Goal: Information Seeking & Learning: Learn about a topic

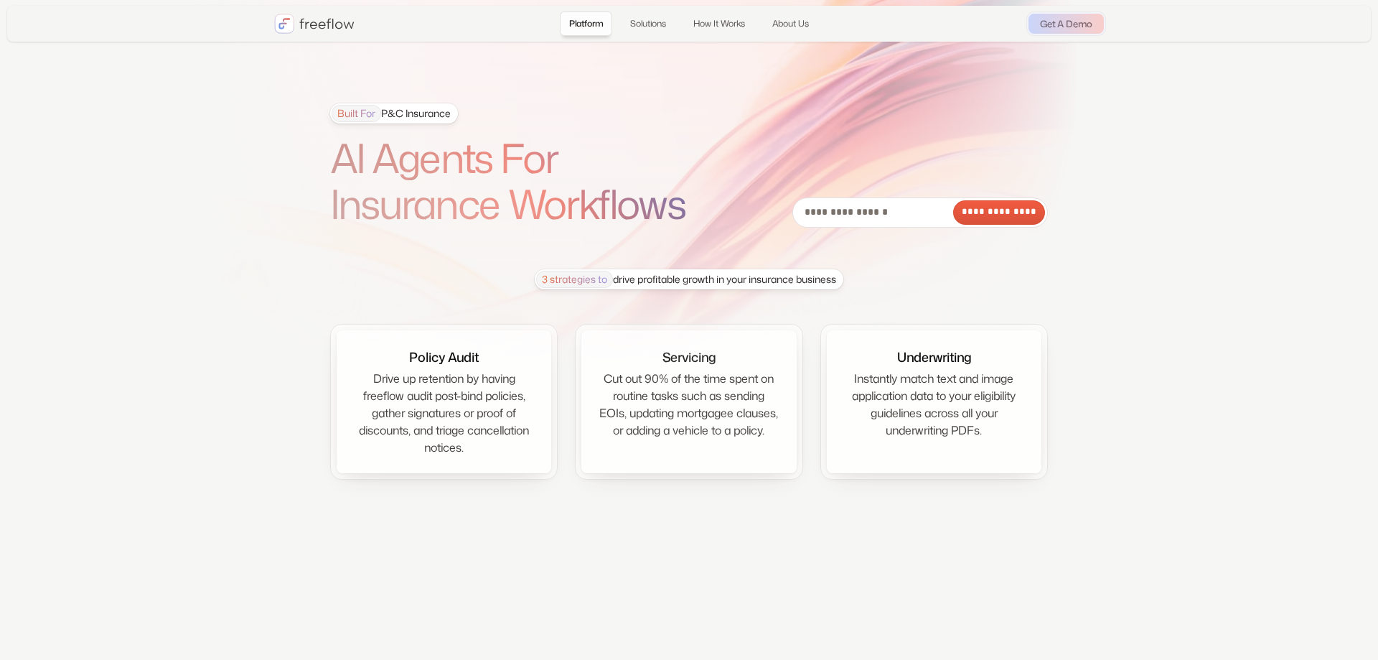
drag, startPoint x: 537, startPoint y: 281, endPoint x: 839, endPoint y: 276, distance: 302.2
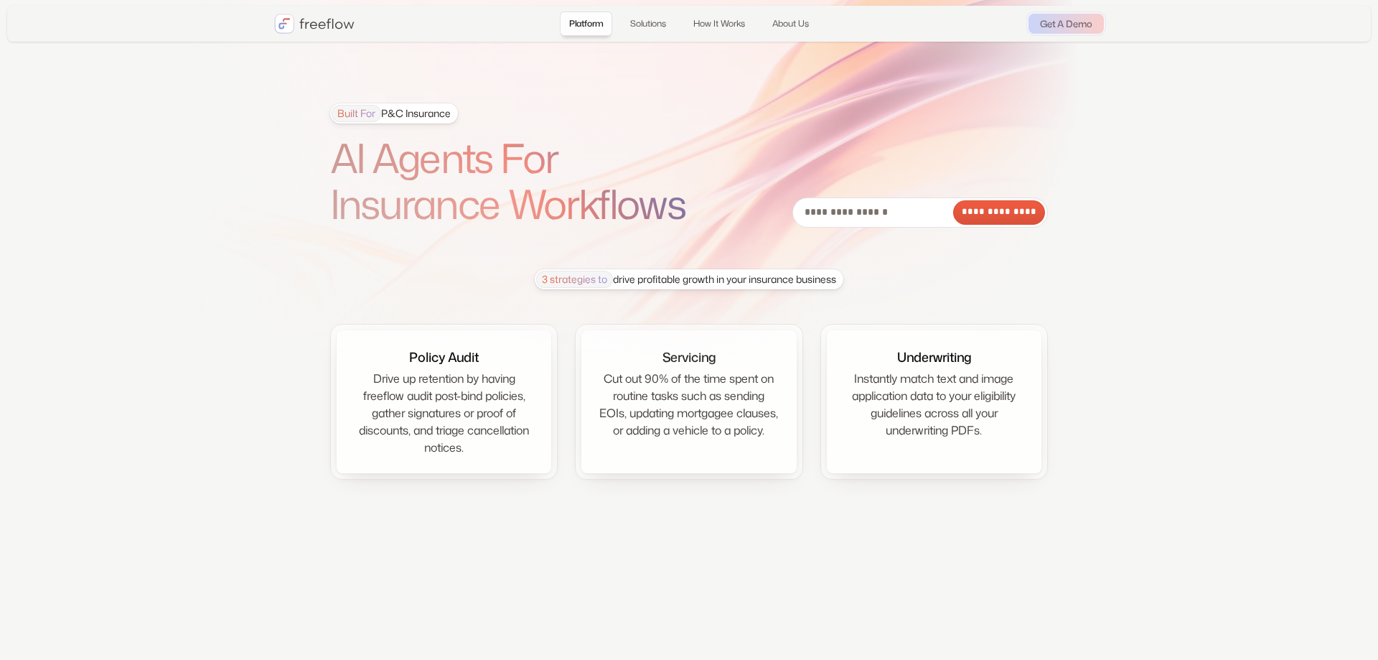
click at [836, 276] on div "3 strategies to drive profitable growth in your insurance business" at bounding box center [686, 279] width 300 height 17
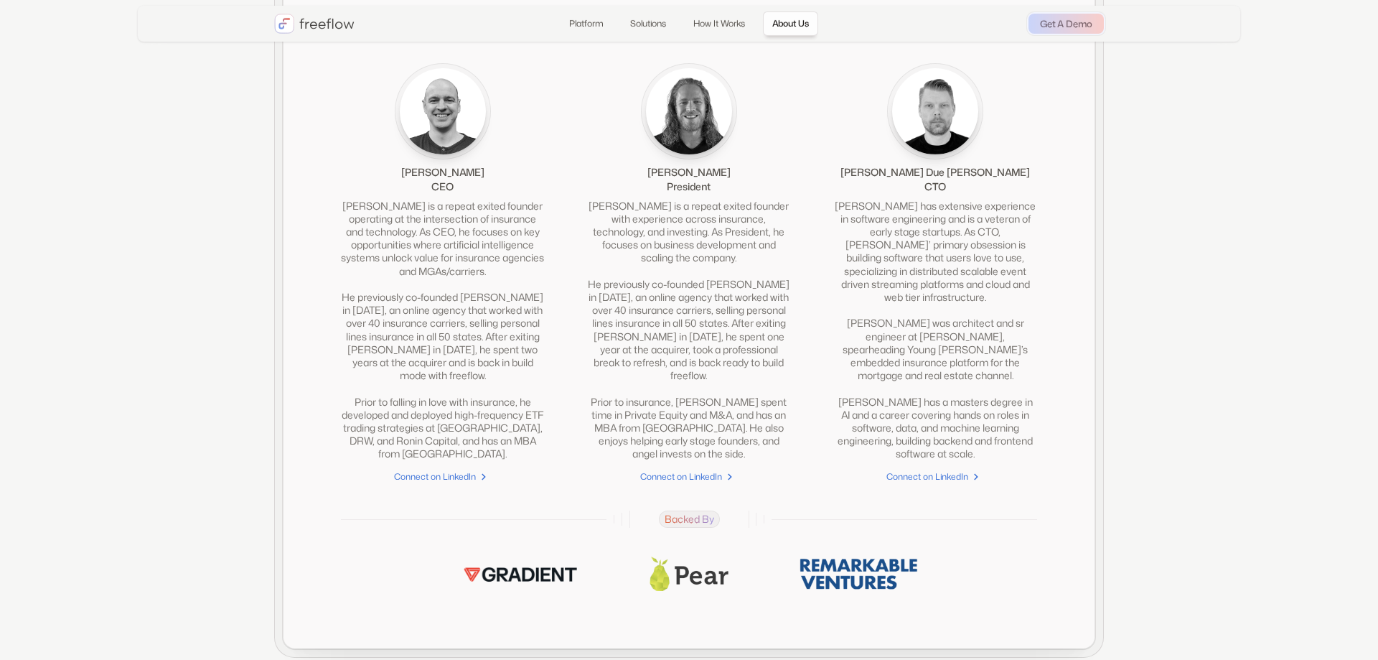
scroll to position [3295, 0]
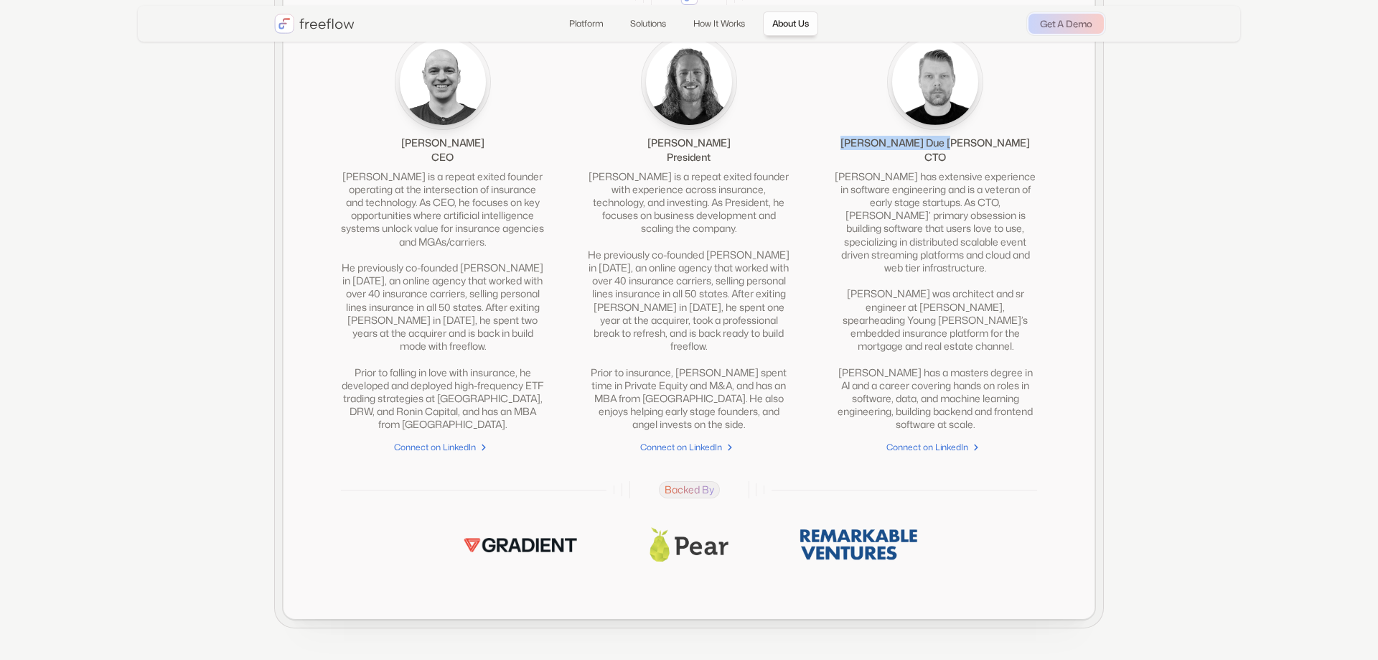
drag, startPoint x: 880, startPoint y: 165, endPoint x: 1026, endPoint y: 169, distance: 145.8
click at [1026, 164] on div "[PERSON_NAME] Due [PERSON_NAME] CTO" at bounding box center [935, 99] width 203 height 131
click at [807, 135] on div "[PERSON_NAME] CEO [PERSON_NAME] is a repeat exited founder operating at the int…" at bounding box center [689, 243] width 696 height 419
drag, startPoint x: 395, startPoint y: 161, endPoint x: 734, endPoint y: 165, distance: 339.5
click at [734, 165] on div "[PERSON_NAME] CEO [PERSON_NAME] is a repeat exited founder operating at the int…" at bounding box center [689, 243] width 696 height 419
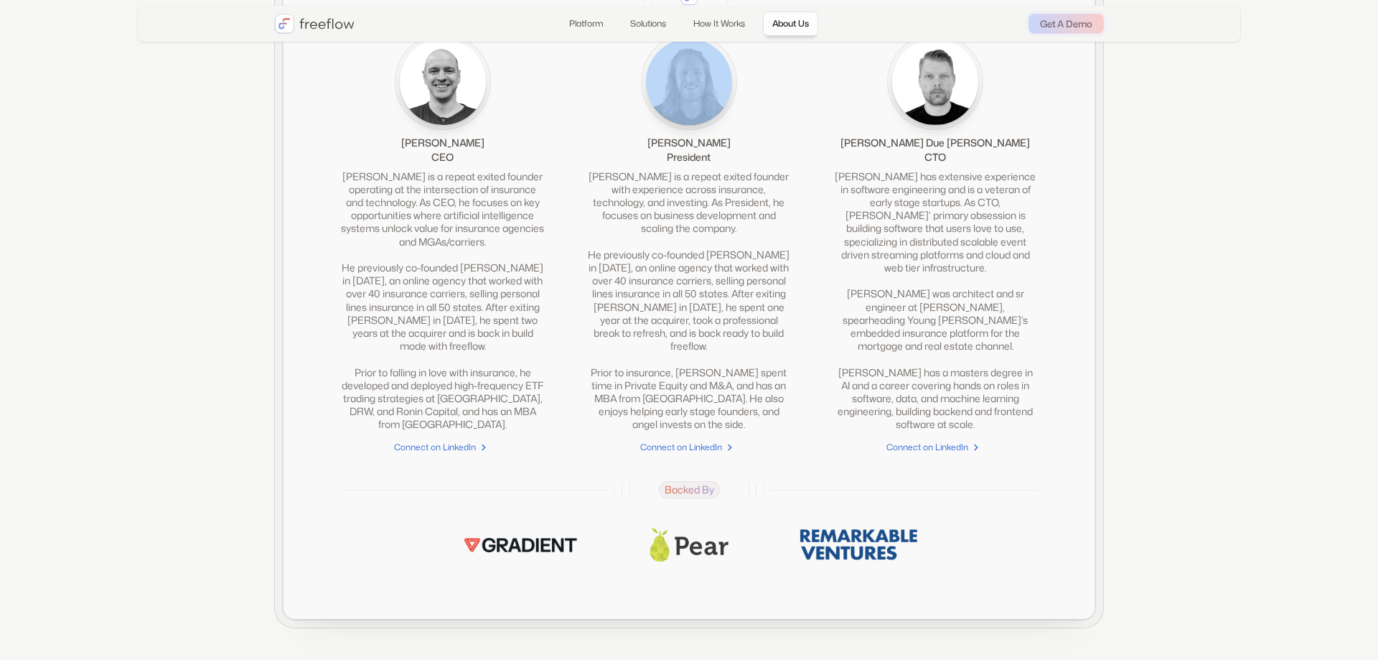
click at [734, 164] on div "[PERSON_NAME] President" at bounding box center [688, 99] width 203 height 131
drag, startPoint x: 398, startPoint y: 161, endPoint x: 716, endPoint y: 165, distance: 318.0
click at [716, 165] on div "[PERSON_NAME] CEO [PERSON_NAME] is a repeat exited founder operating at the int…" at bounding box center [689, 243] width 696 height 419
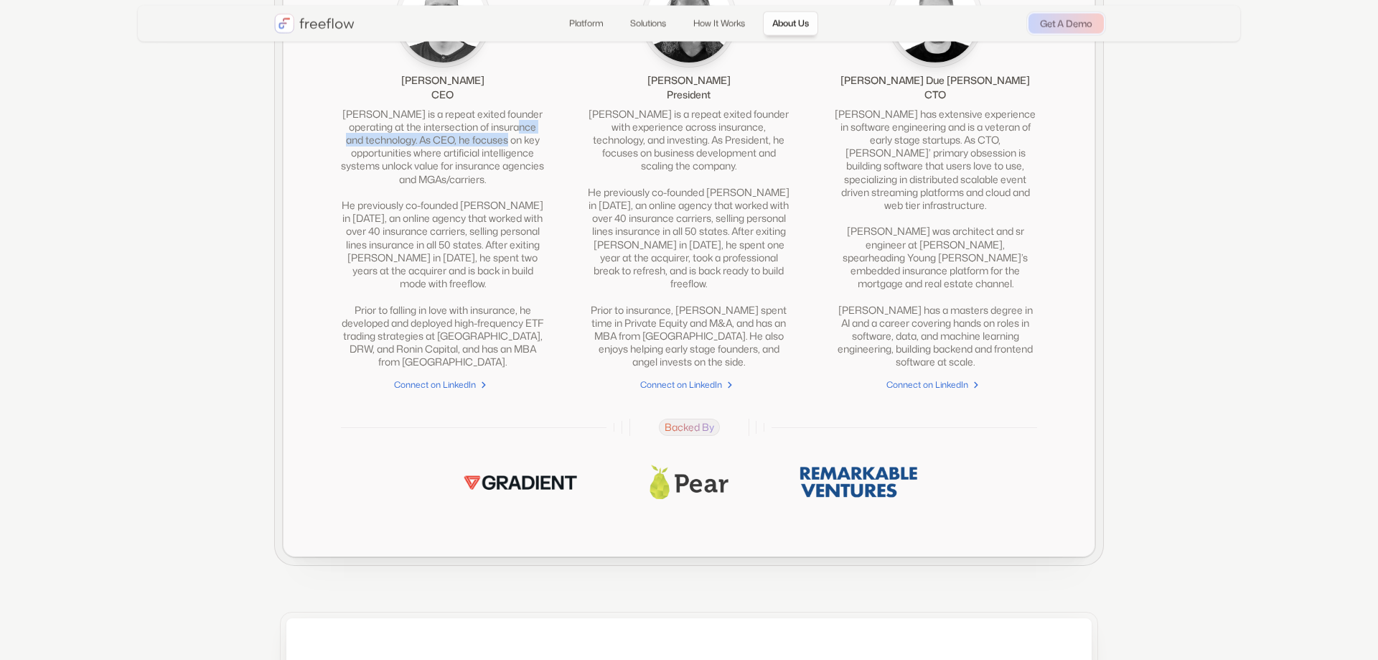
scroll to position [3514, 0]
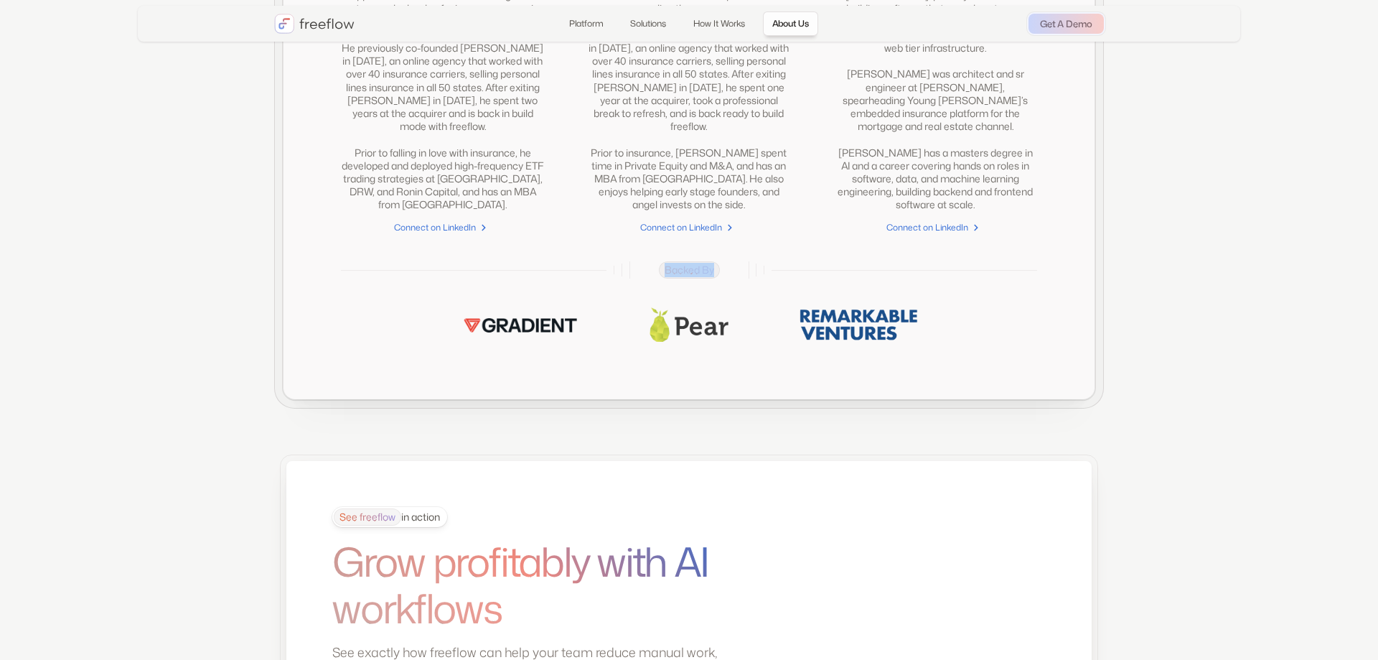
drag, startPoint x: 421, startPoint y: 329, endPoint x: 940, endPoint y: 327, distance: 518.9
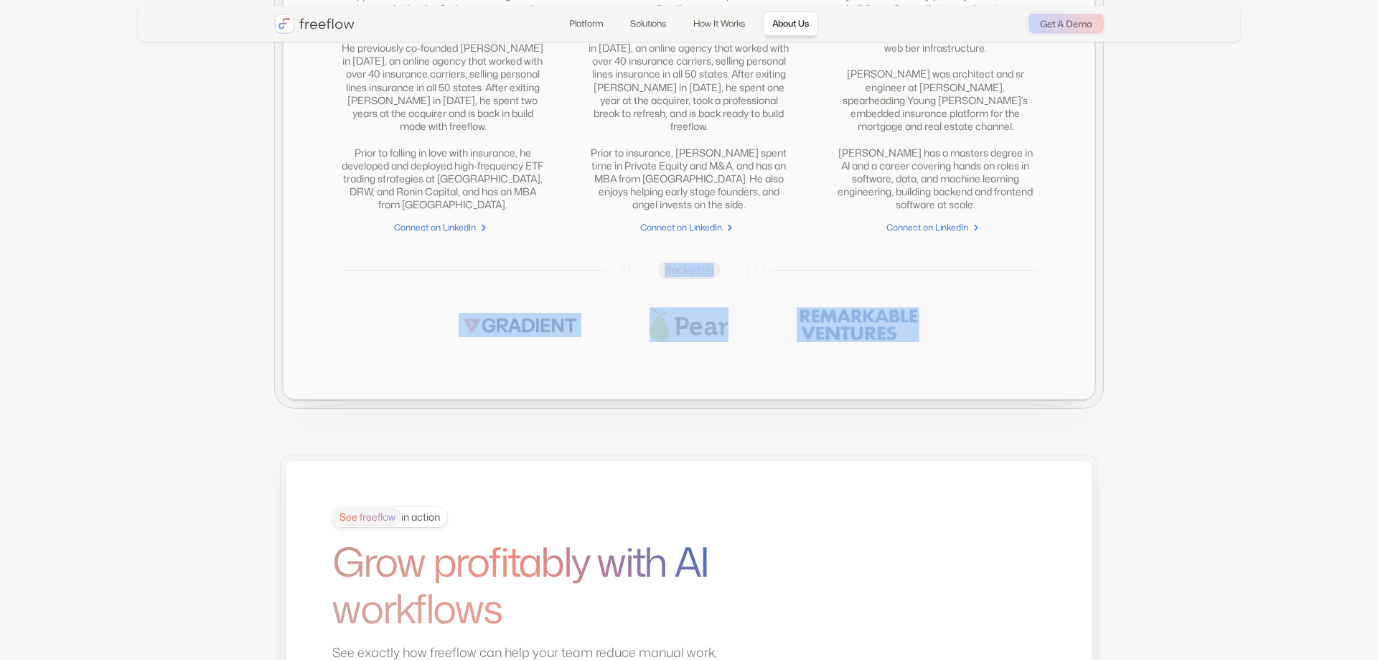
drag, startPoint x: 929, startPoint y: 375, endPoint x: 558, endPoint y: 294, distance: 379.0
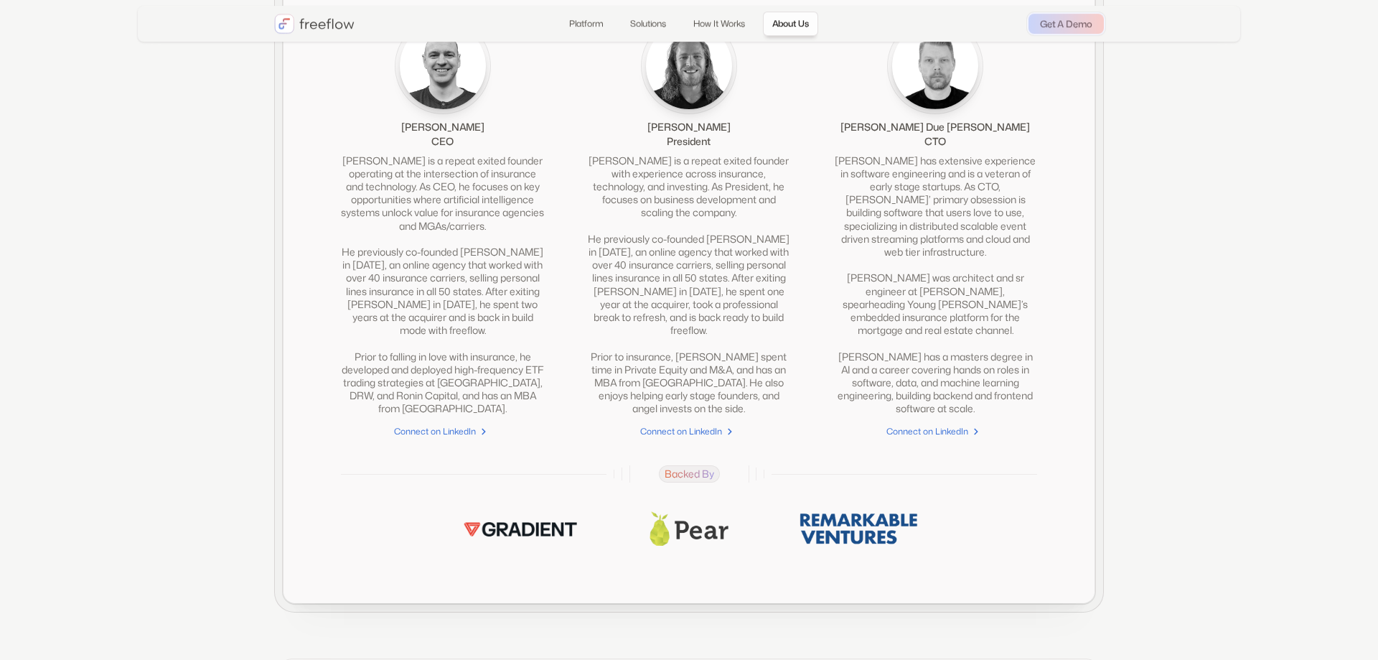
scroll to position [3295, 0]
